Goal: Navigation & Orientation: Find specific page/section

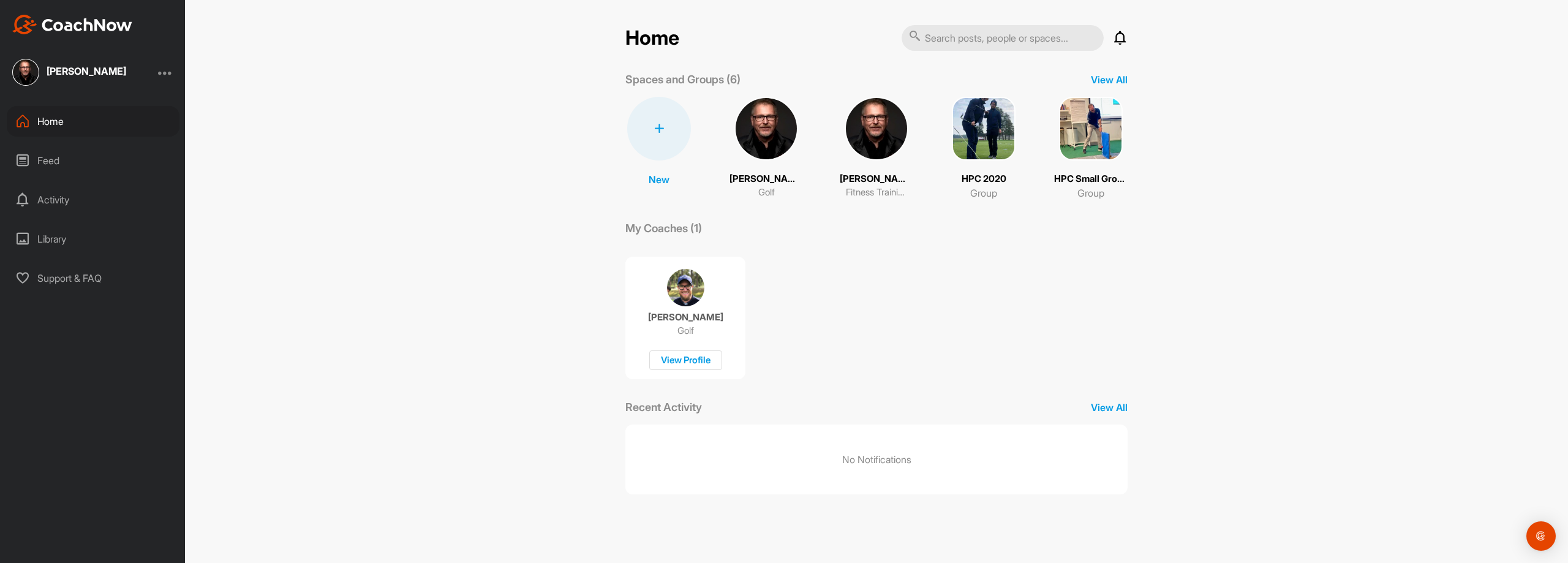
click at [55, 200] on div "Activity" at bounding box center [93, 199] width 172 height 31
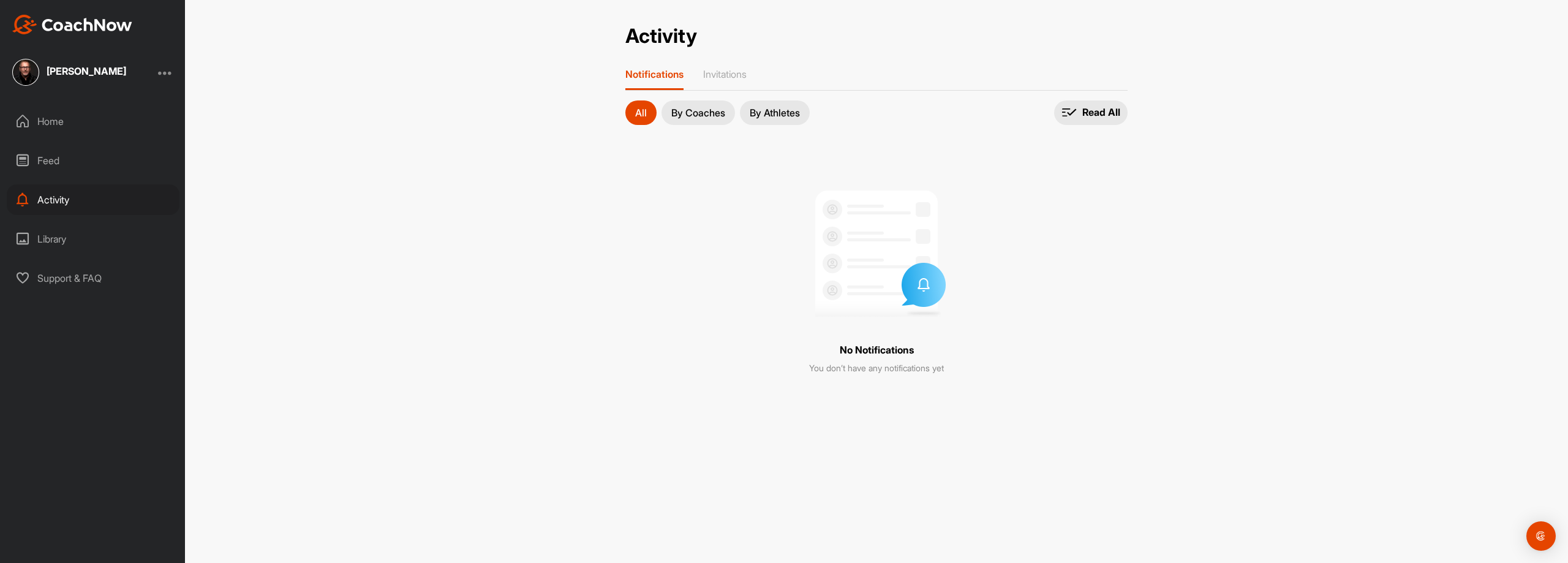
click at [45, 164] on div "Feed" at bounding box center [93, 160] width 172 height 31
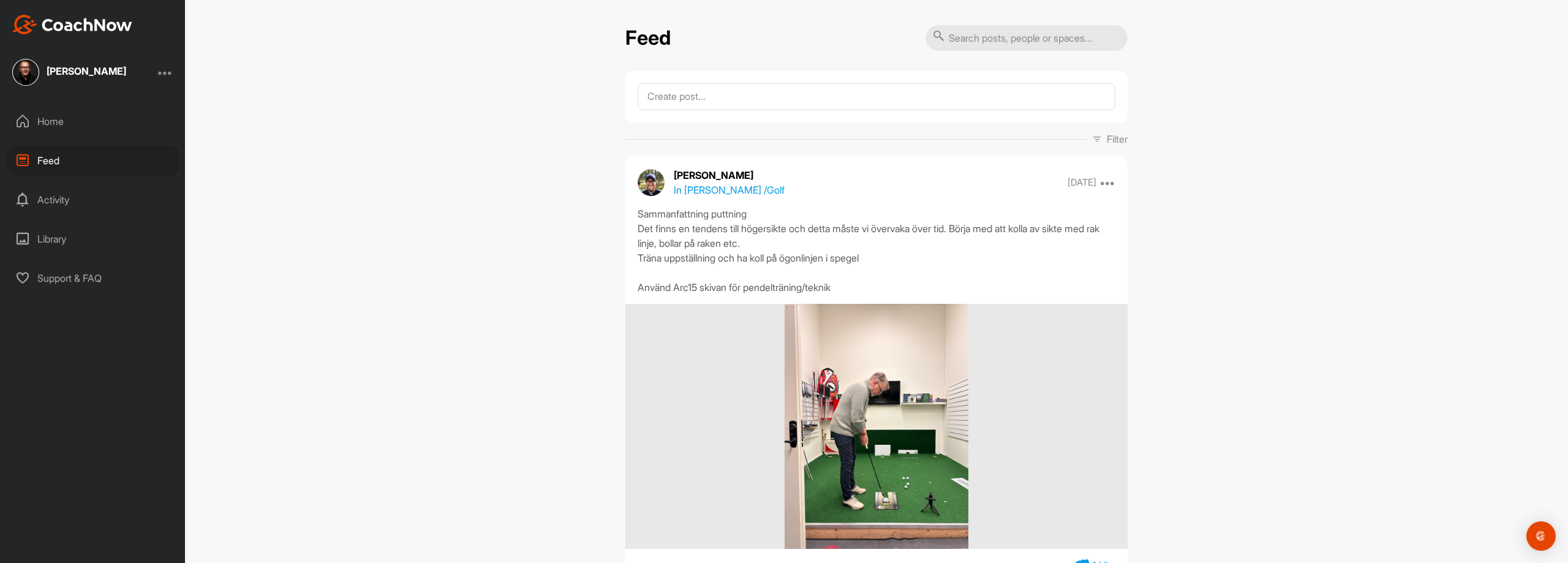
click at [48, 125] on div "Home" at bounding box center [93, 121] width 172 height 31
